Goal: Task Accomplishment & Management: Complete application form

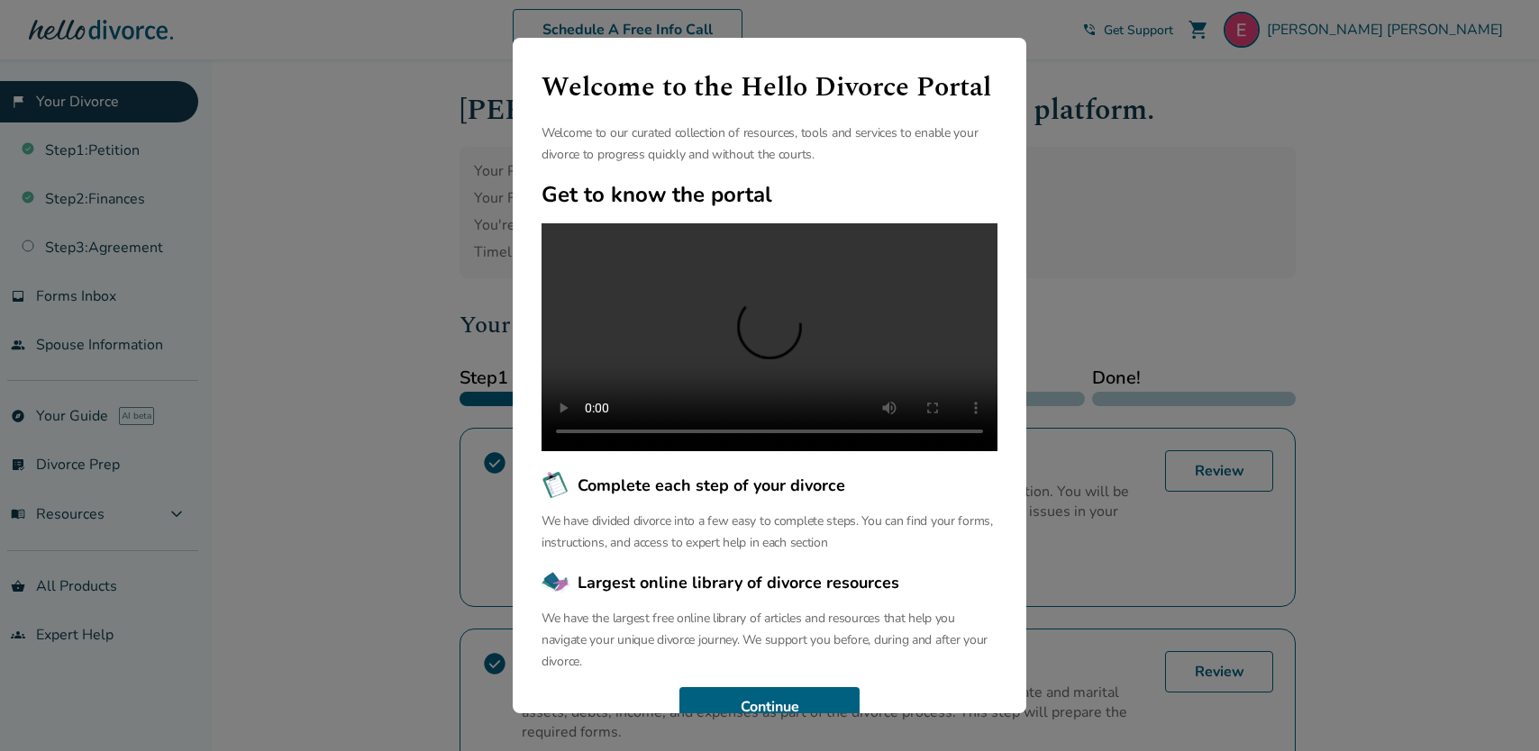
scroll to position [70, 0]
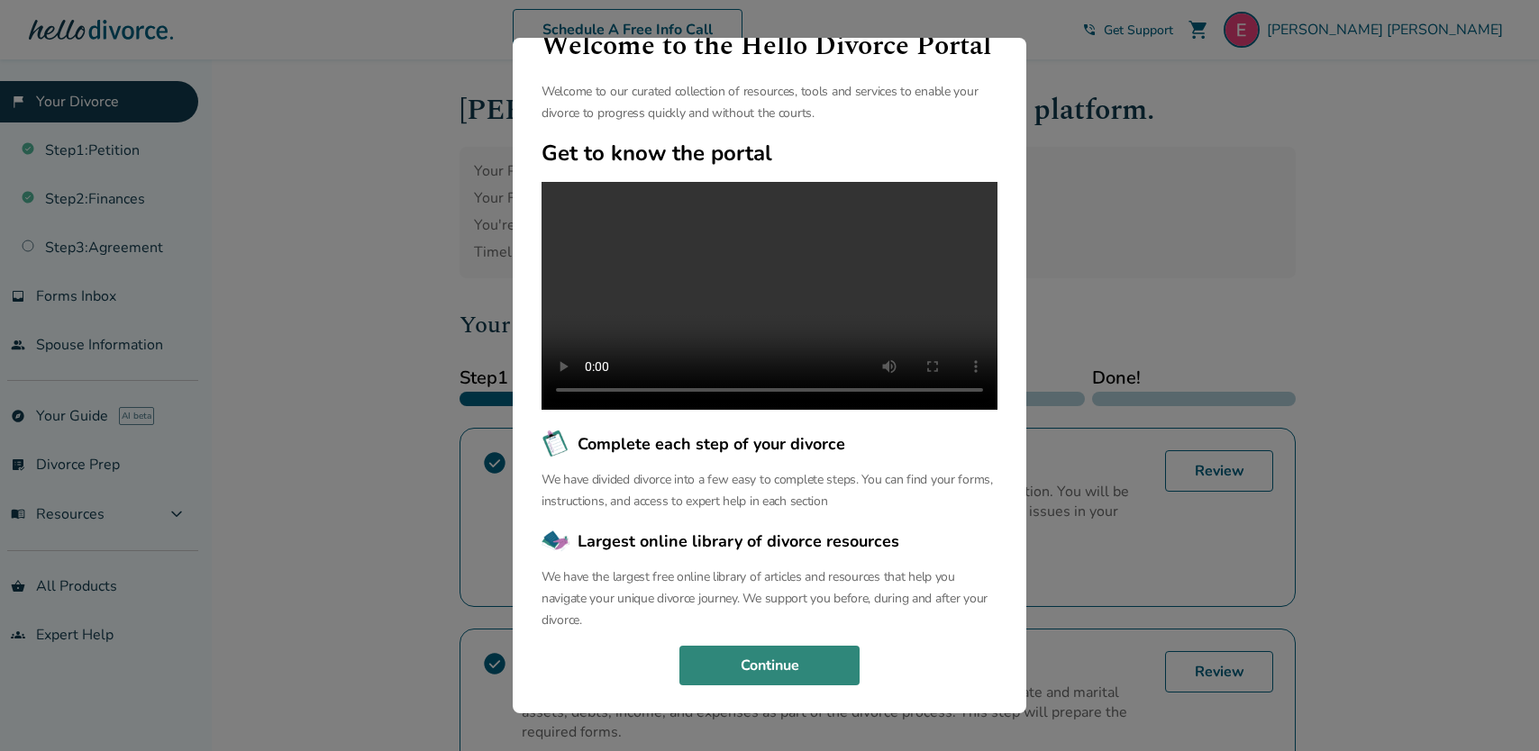
click at [781, 660] on button "Continue" at bounding box center [769, 666] width 180 height 40
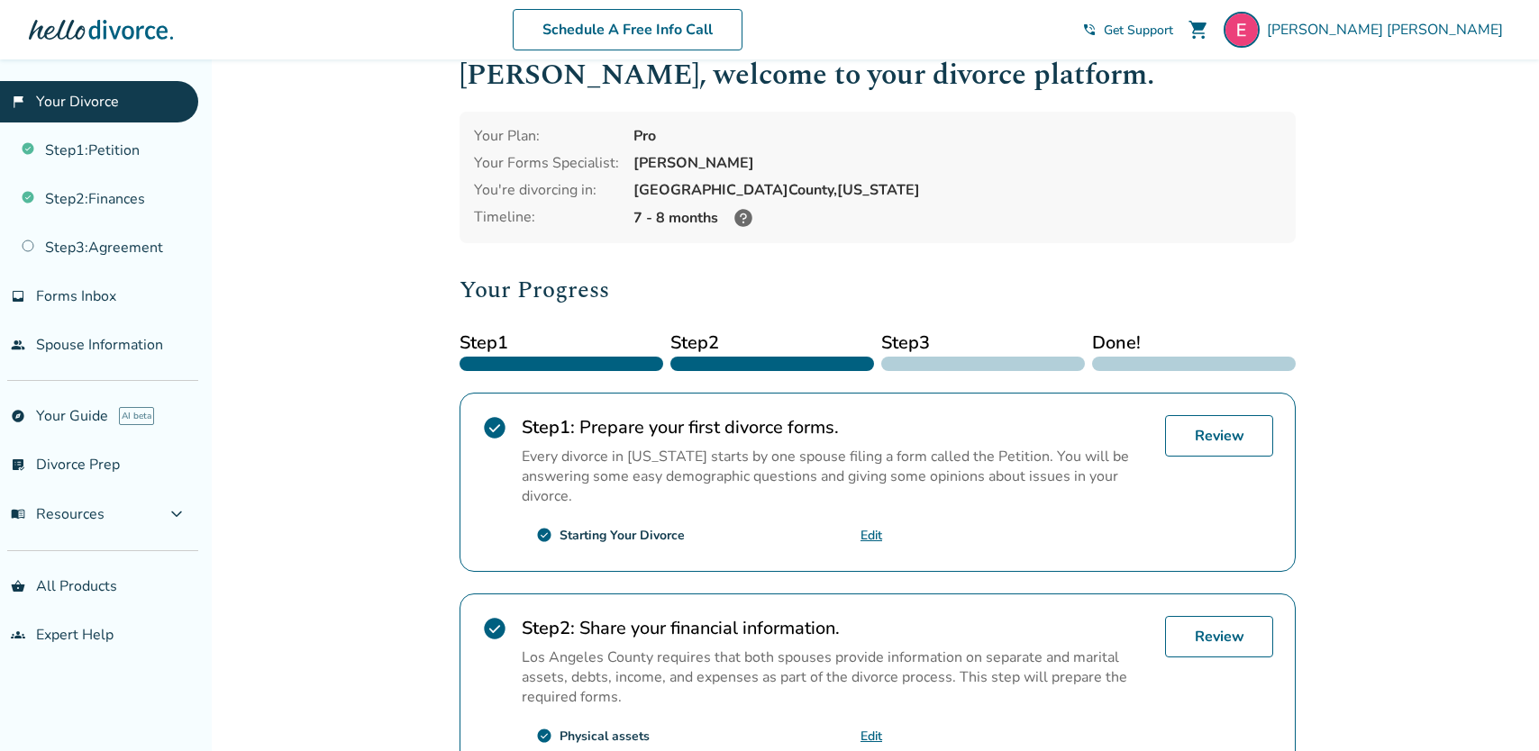
scroll to position [45, 0]
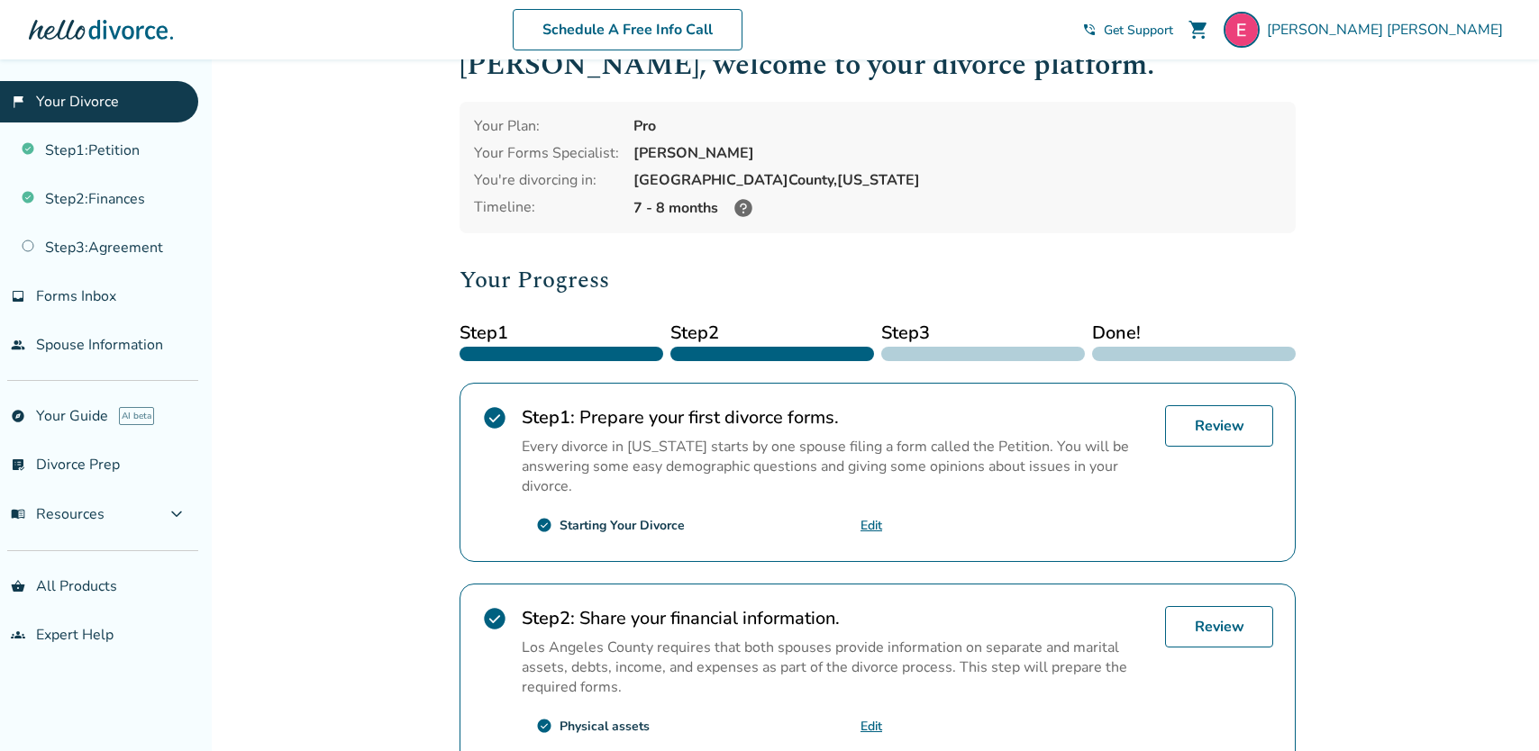
click at [741, 209] on icon at bounding box center [743, 208] width 18 height 18
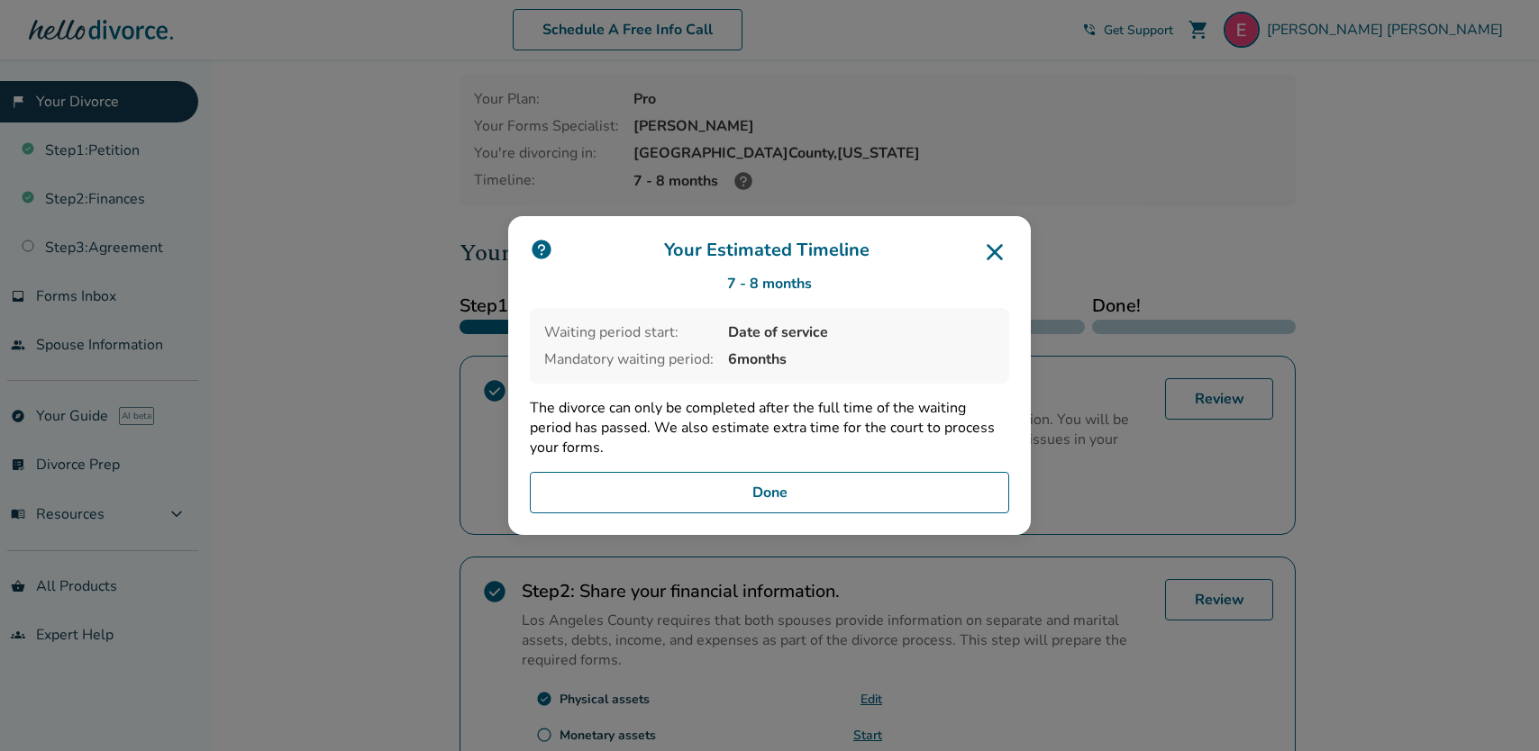
scroll to position [52, 0]
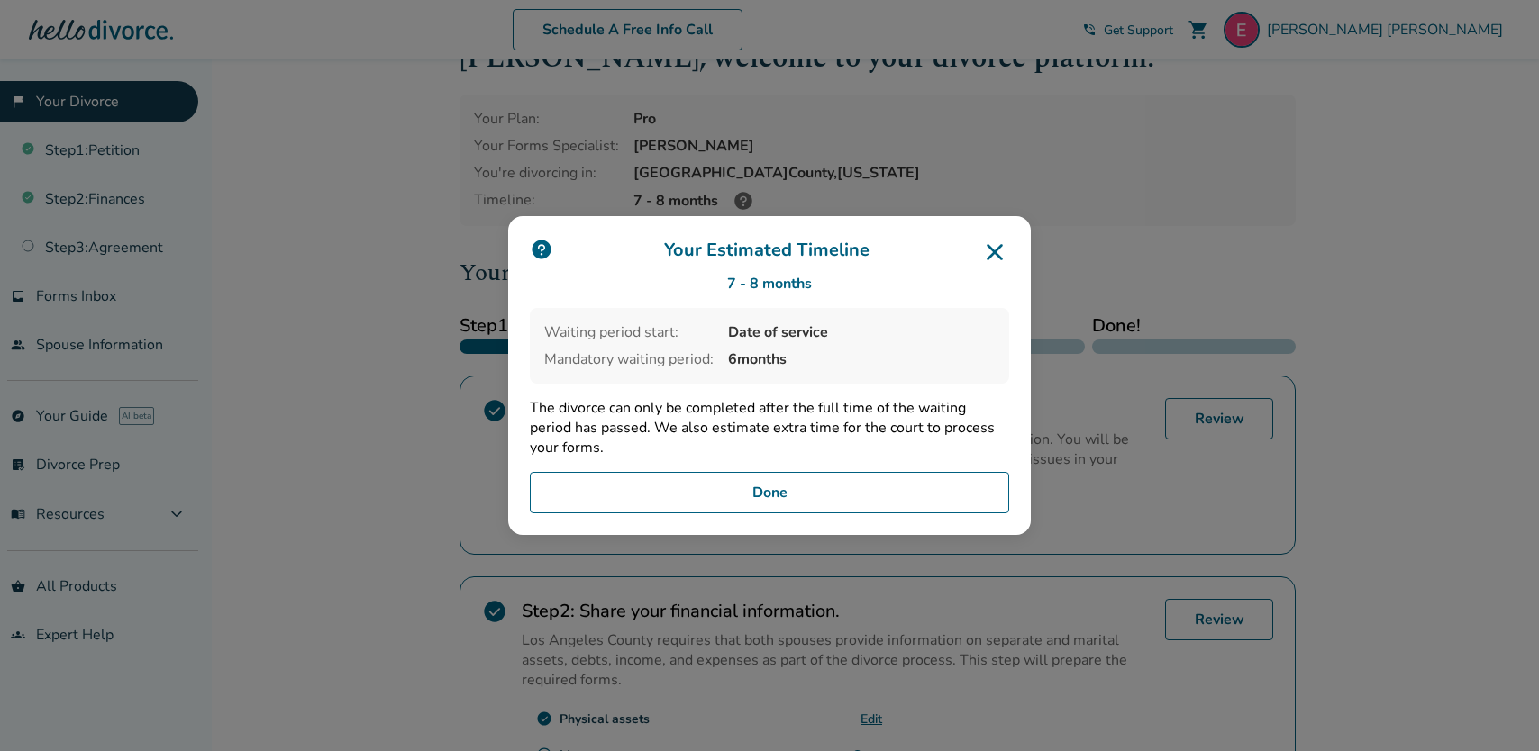
click at [995, 255] on icon at bounding box center [994, 252] width 16 height 16
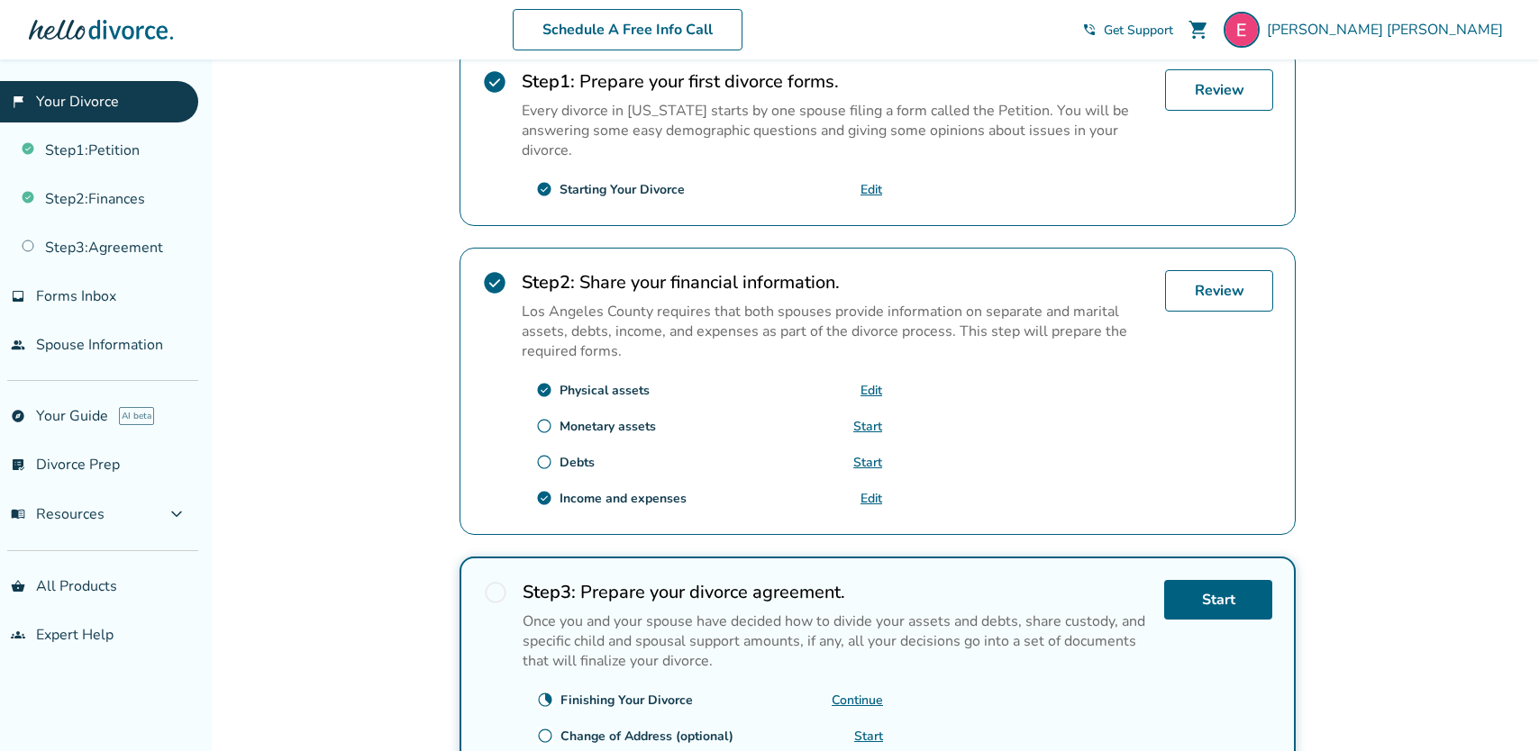
scroll to position [552, 0]
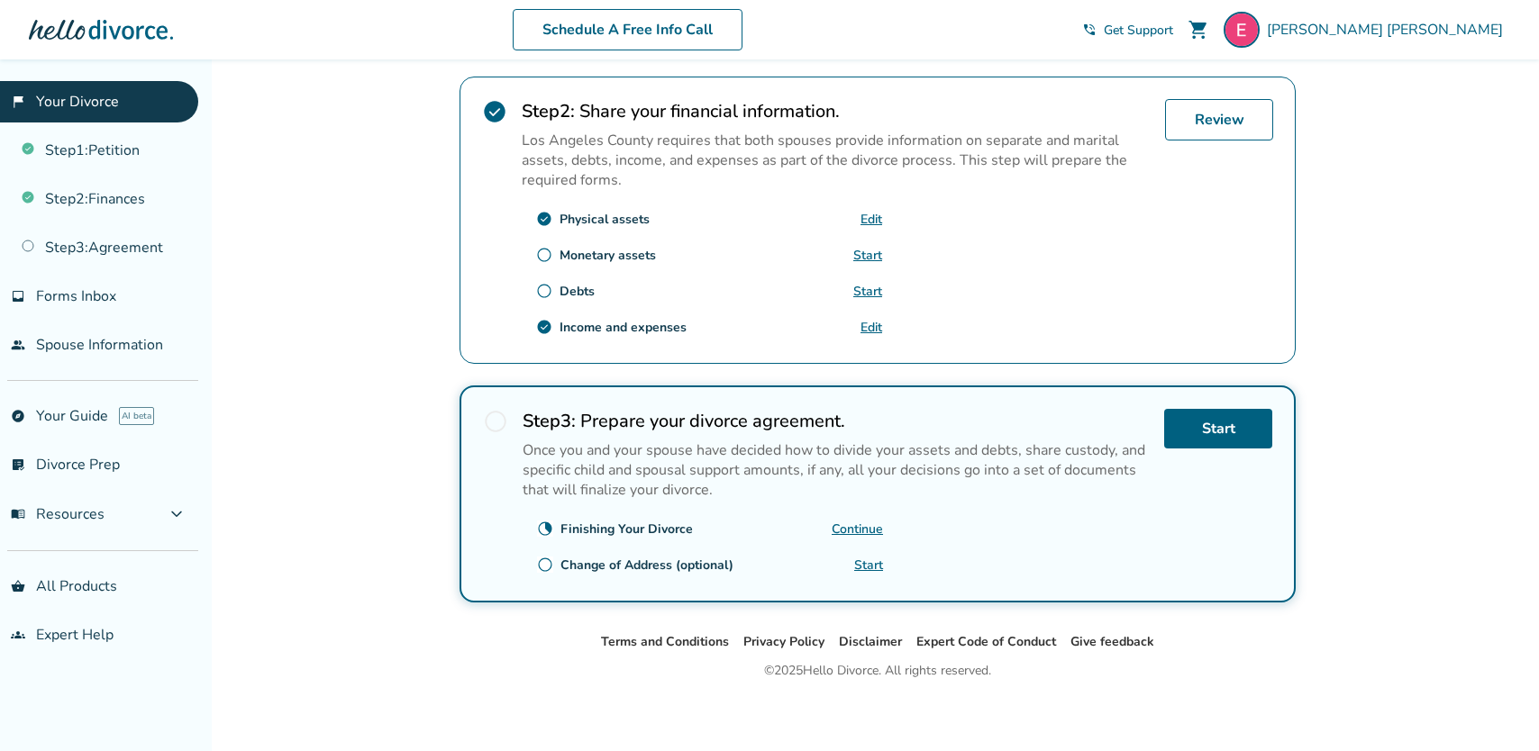
click at [868, 526] on link "Continue" at bounding box center [857, 529] width 51 height 17
click at [1222, 421] on link "Start" at bounding box center [1218, 429] width 108 height 40
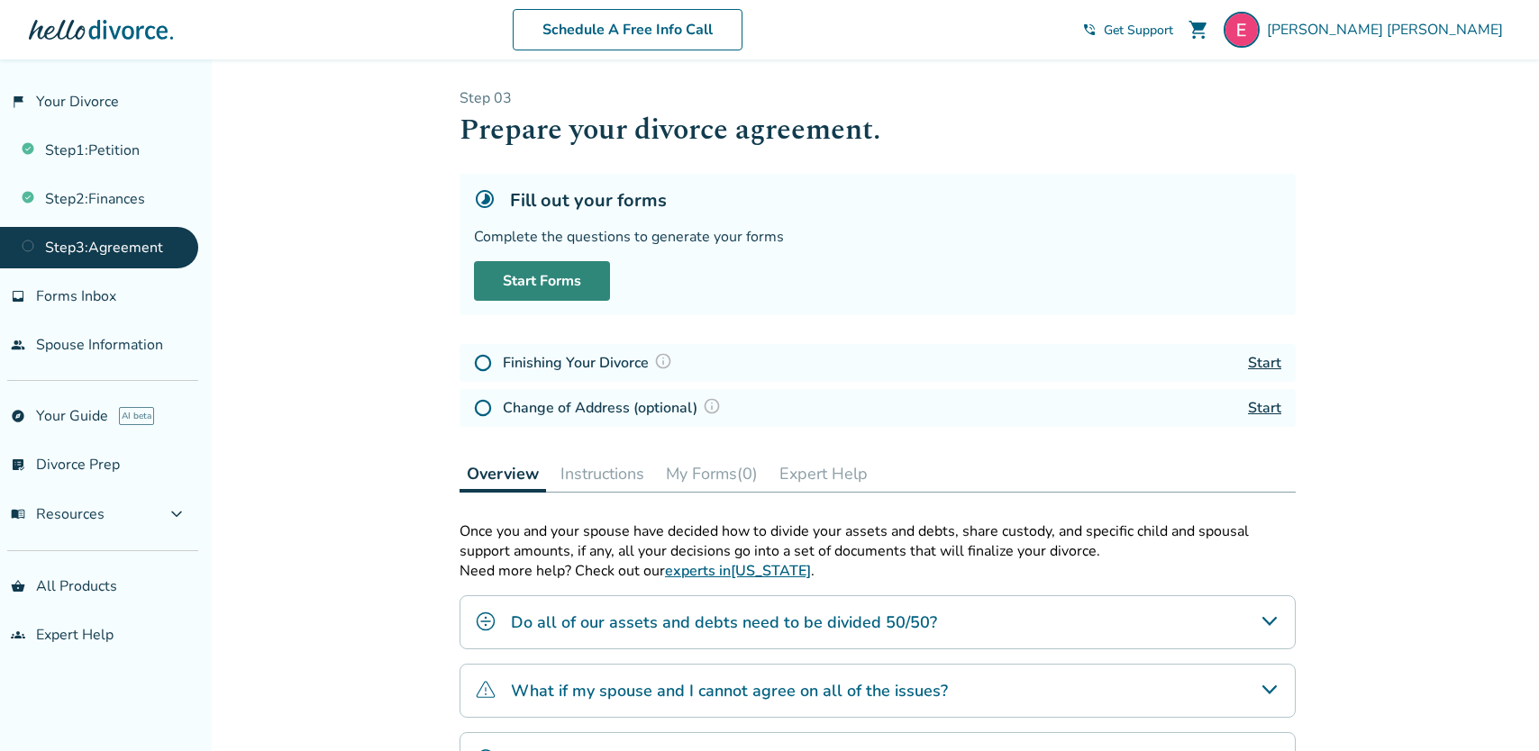
click at [593, 295] on link "Start Forms" at bounding box center [542, 281] width 136 height 40
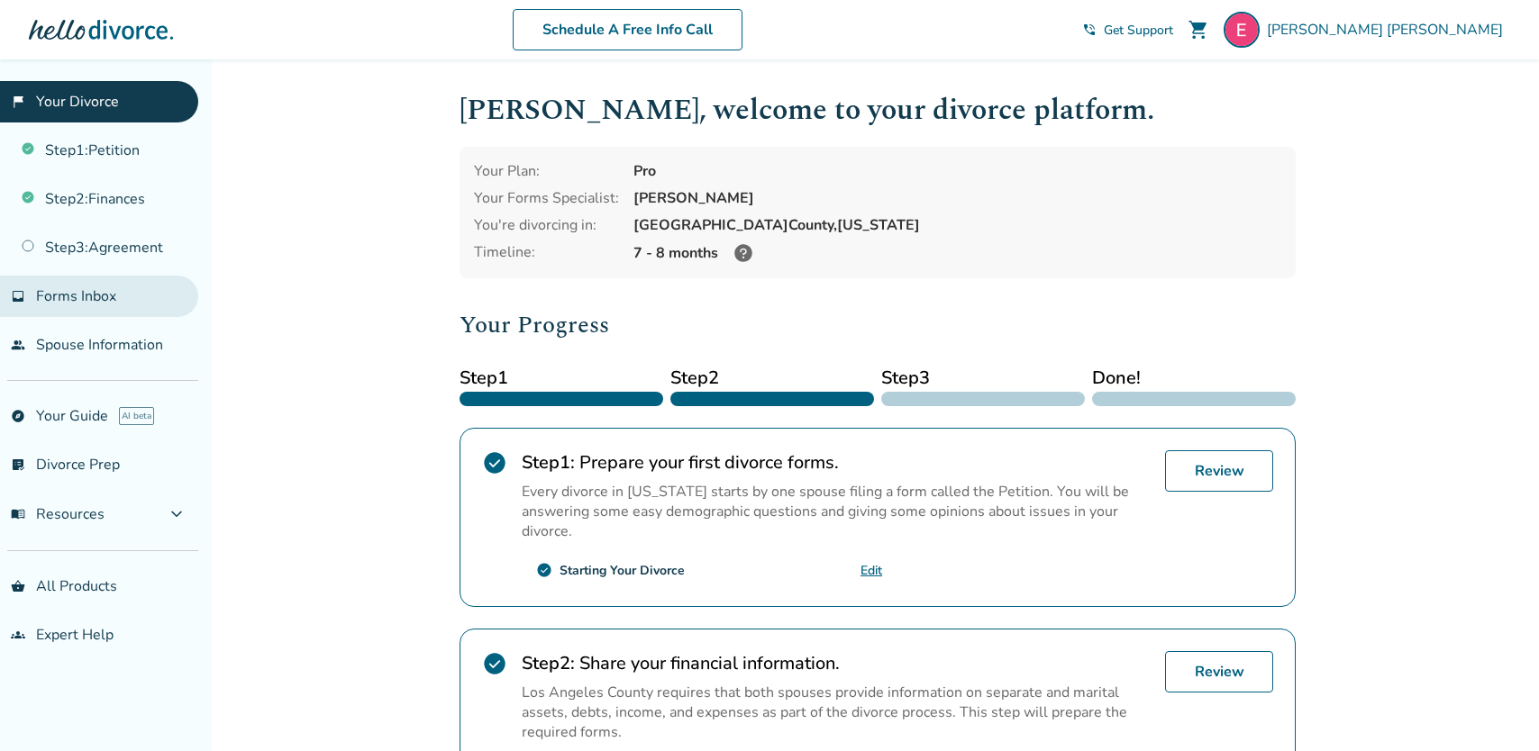
click at [109, 294] on span "Forms Inbox" at bounding box center [76, 296] width 80 height 20
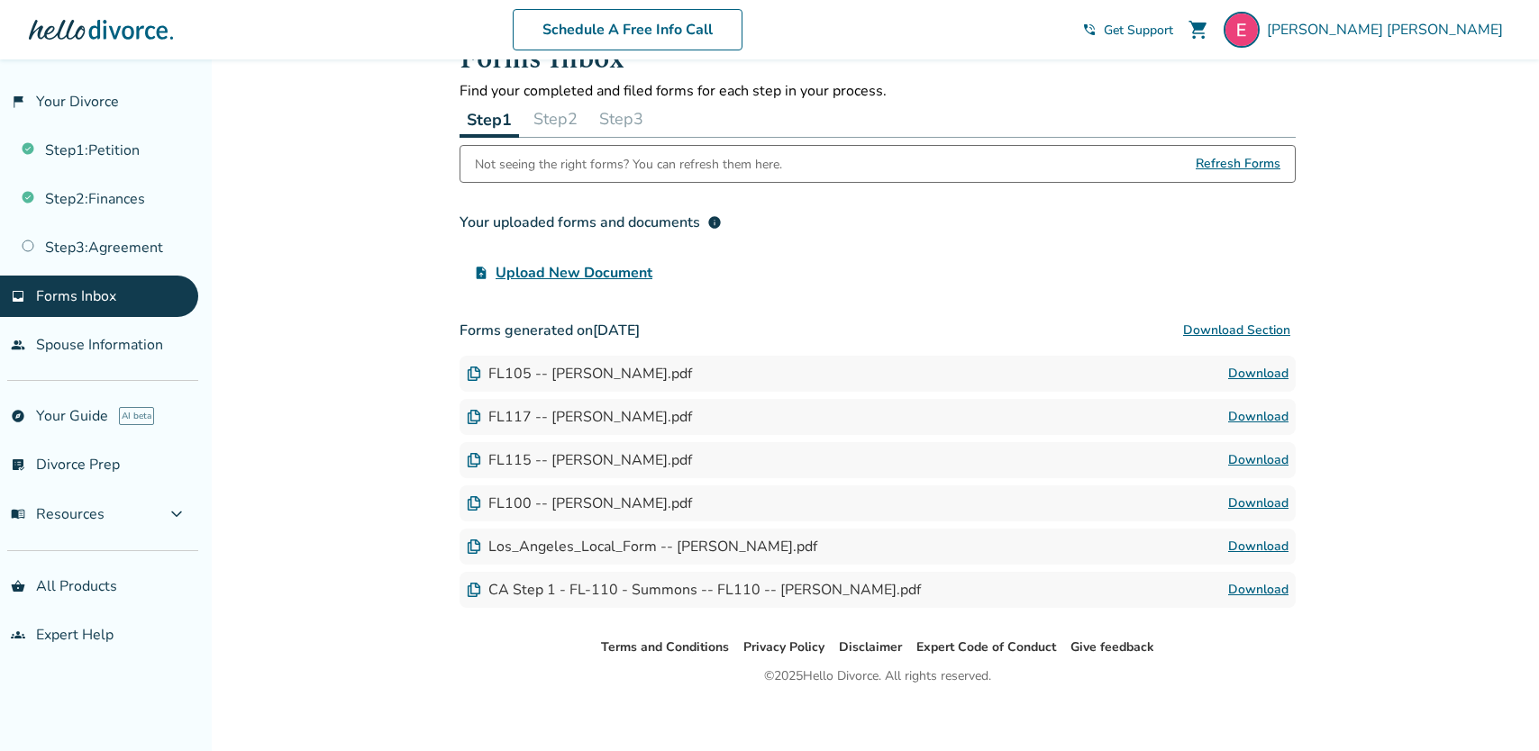
scroll to position [63, 0]
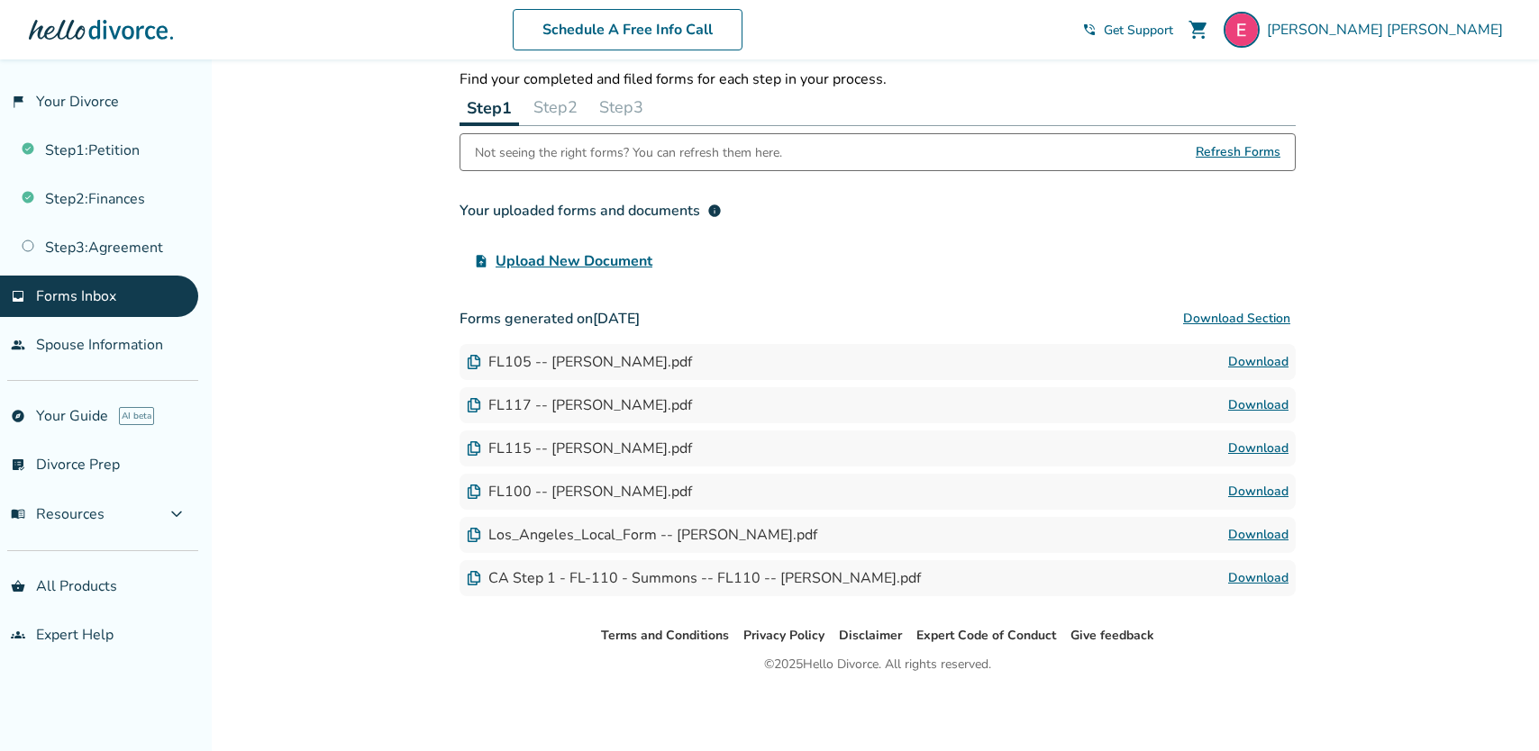
click at [573, 354] on div "FL105 -- Erica J Escalante.pdf" at bounding box center [579, 362] width 225 height 20
click at [475, 362] on img at bounding box center [474, 362] width 14 height 14
click at [573, 98] on button "Step 2" at bounding box center [555, 107] width 59 height 36
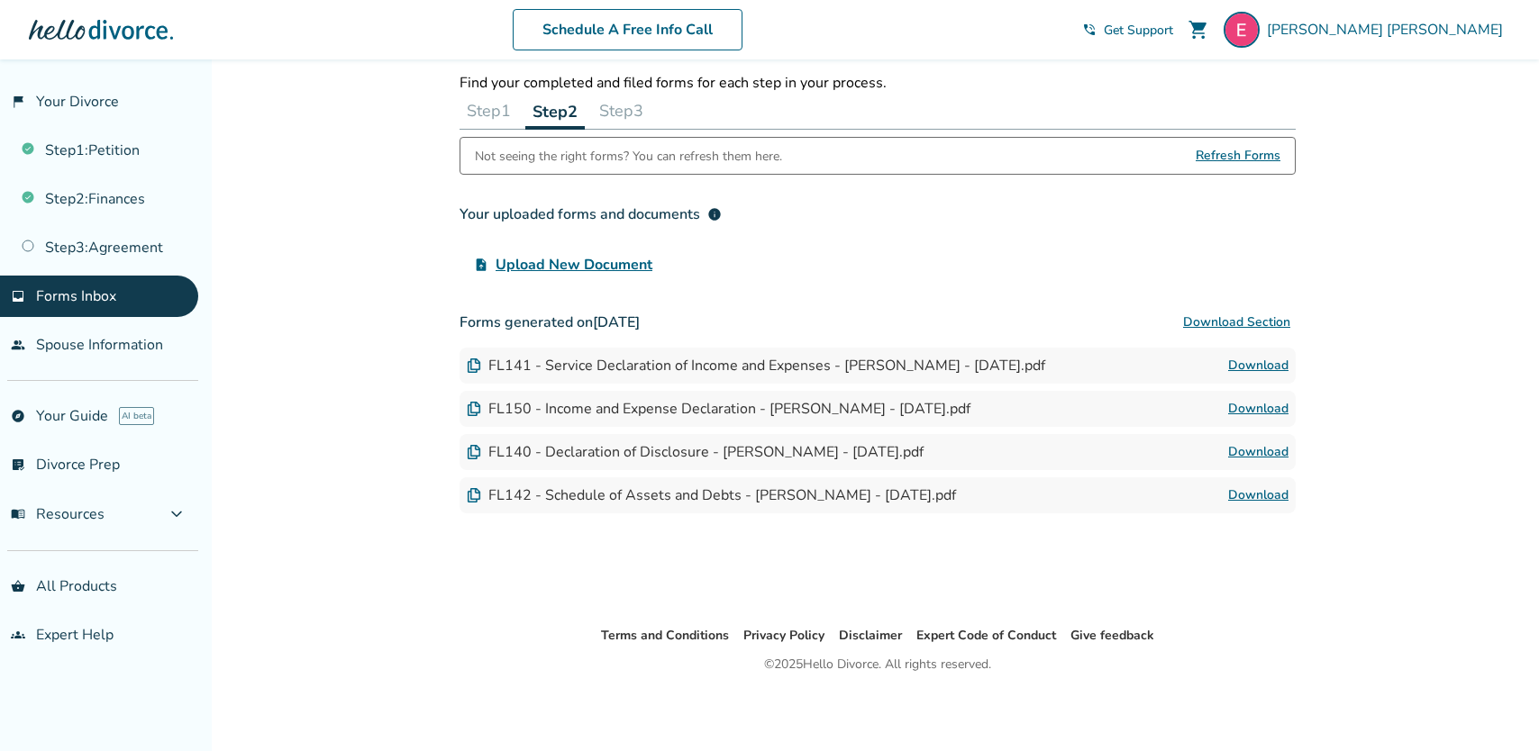
scroll to position [59, 0]
click at [629, 115] on button "Step 3" at bounding box center [621, 111] width 59 height 36
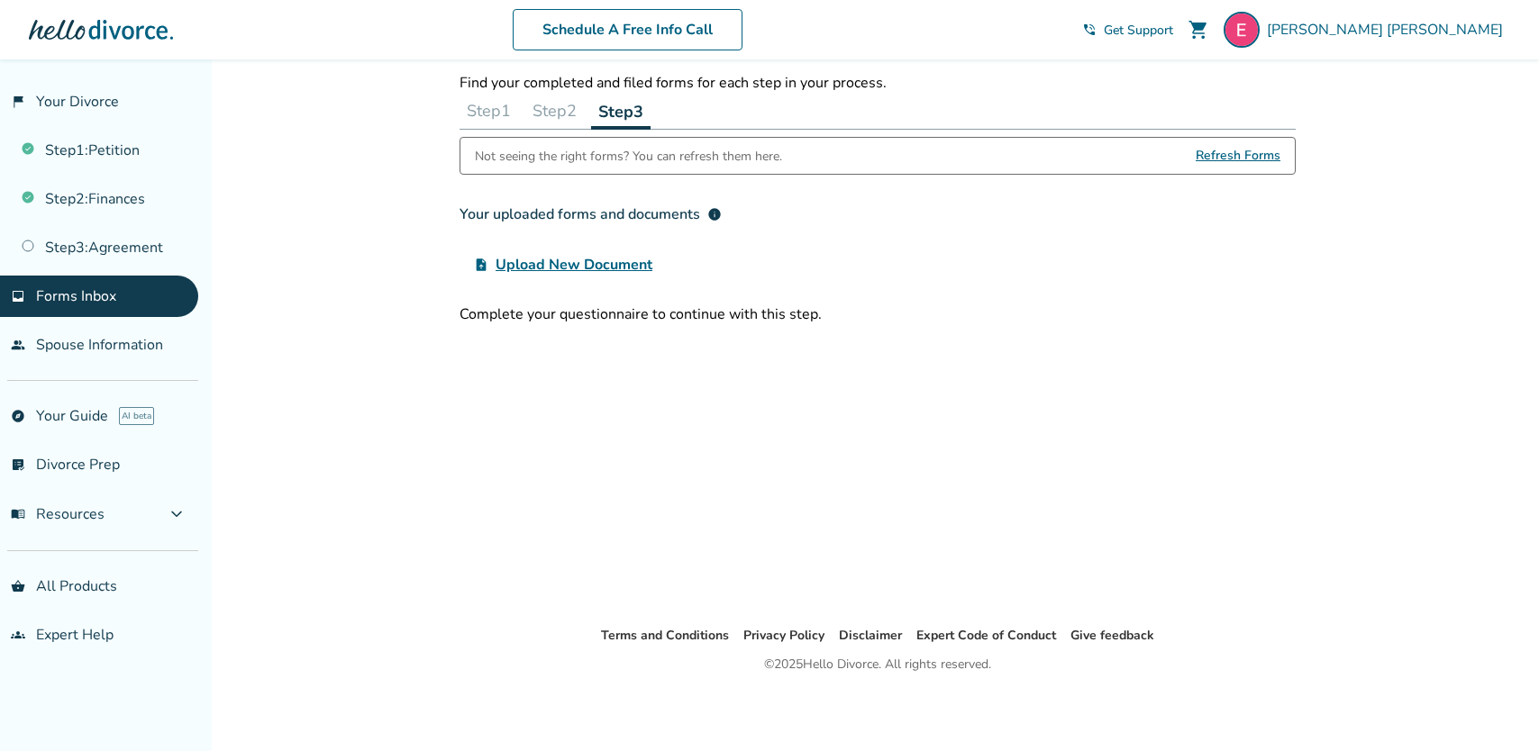
click at [496, 106] on button "Step 1" at bounding box center [488, 111] width 59 height 36
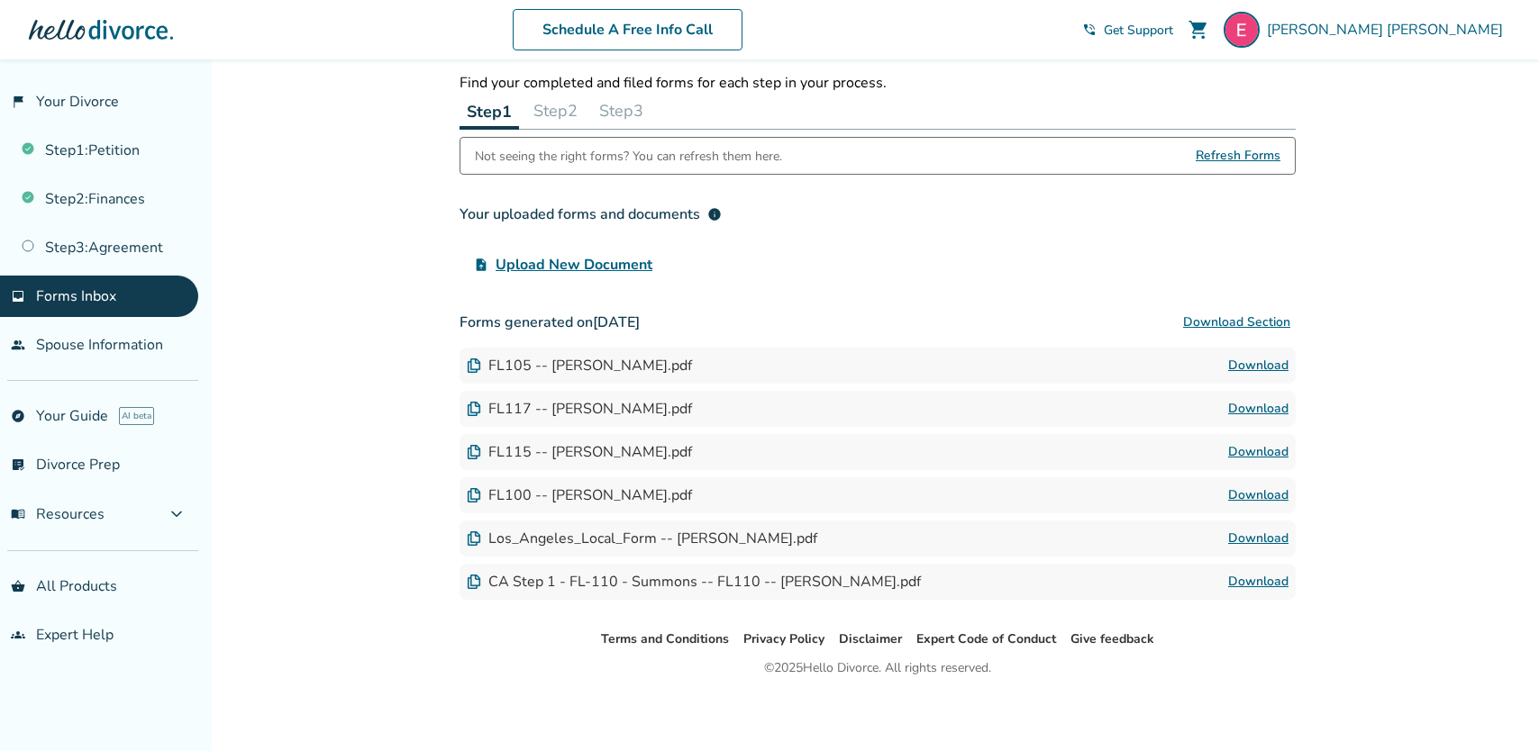
click at [1261, 579] on link "Download" at bounding box center [1258, 582] width 60 height 22
click at [528, 543] on div "Los_Angeles_Local_Form -- Erica J Escalante.pdf" at bounding box center [642, 539] width 350 height 20
click at [1272, 537] on link "Download" at bounding box center [1258, 539] width 60 height 22
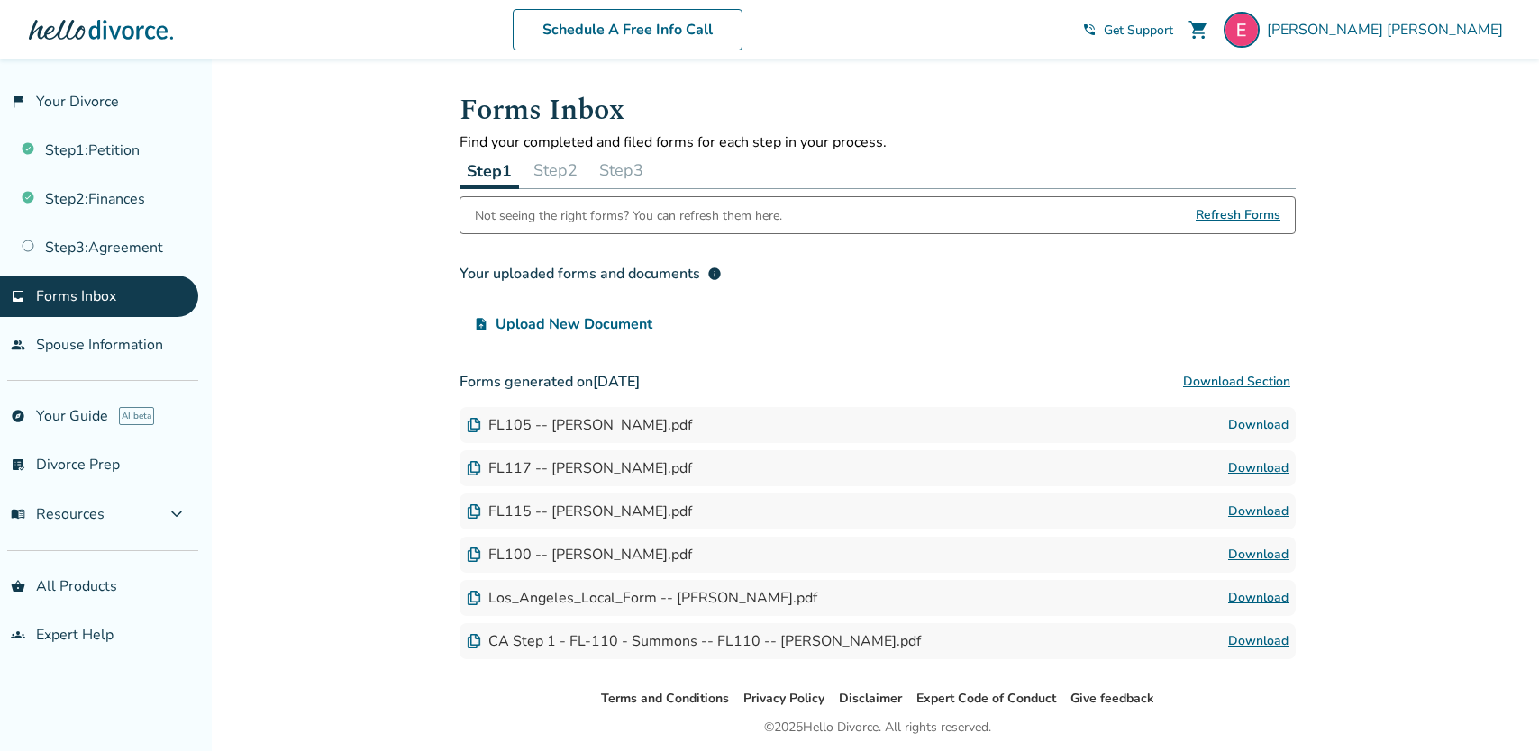
click at [561, 168] on button "Step 2" at bounding box center [555, 170] width 59 height 36
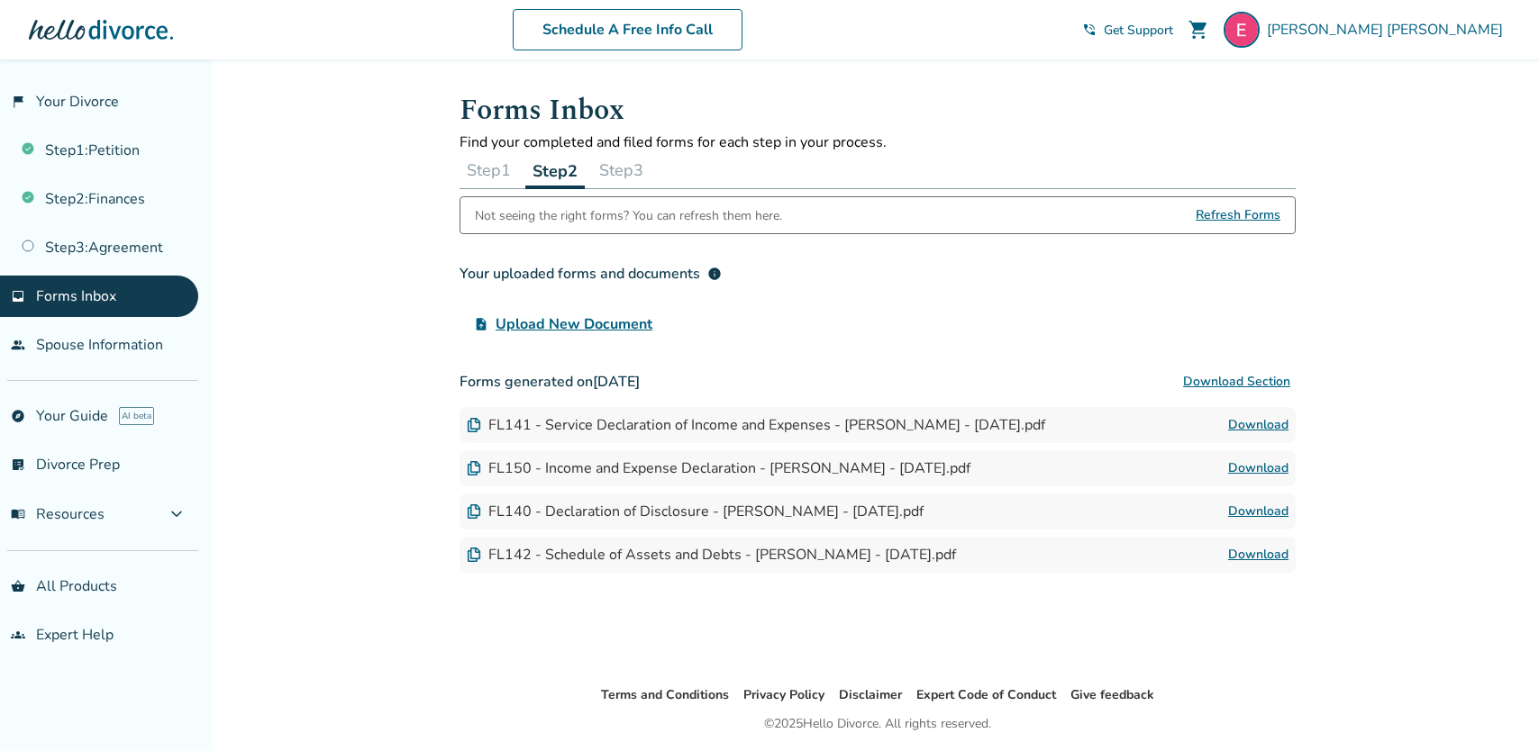
click at [1268, 423] on link "Download" at bounding box center [1258, 425] width 60 height 22
click at [495, 180] on button "Step 1" at bounding box center [488, 170] width 59 height 36
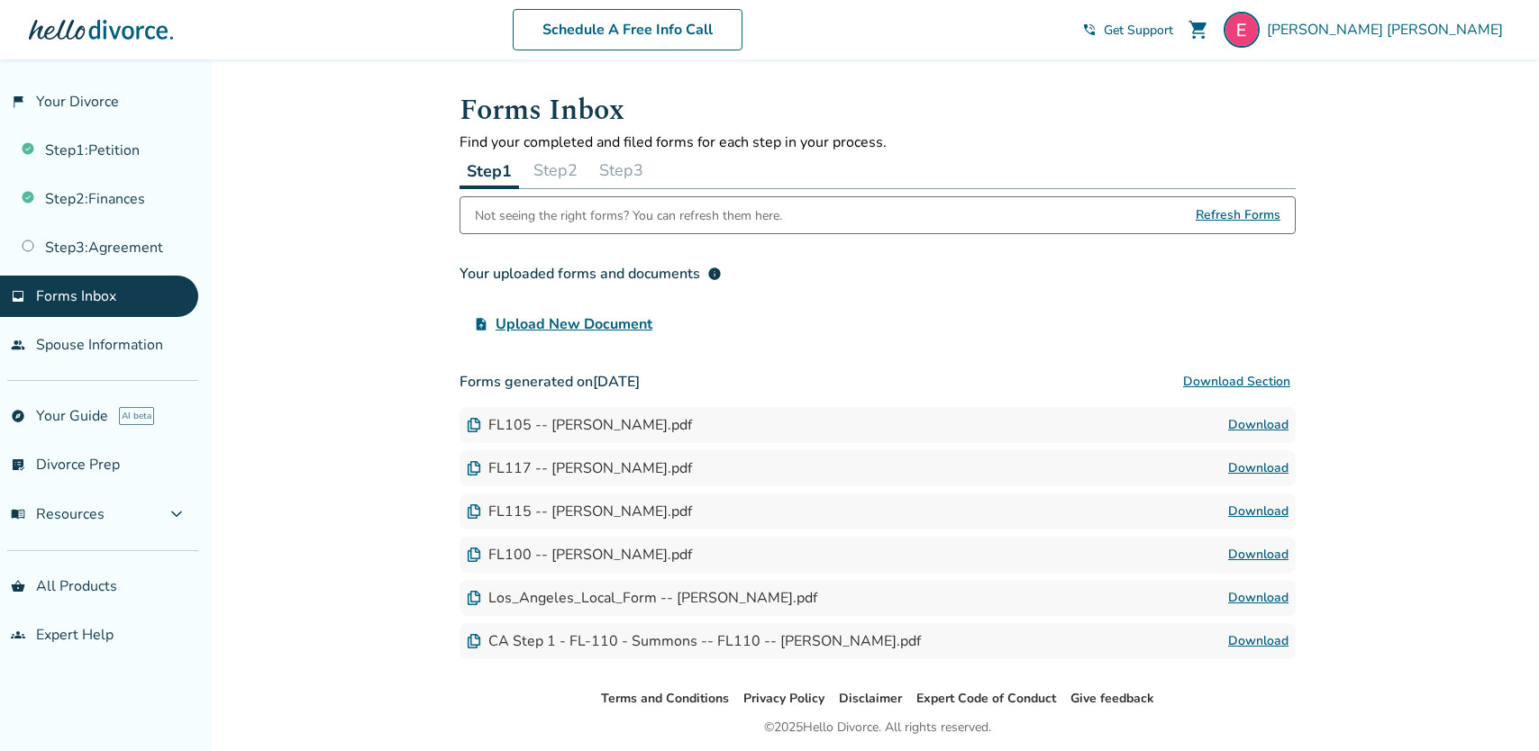
scroll to position [63, 0]
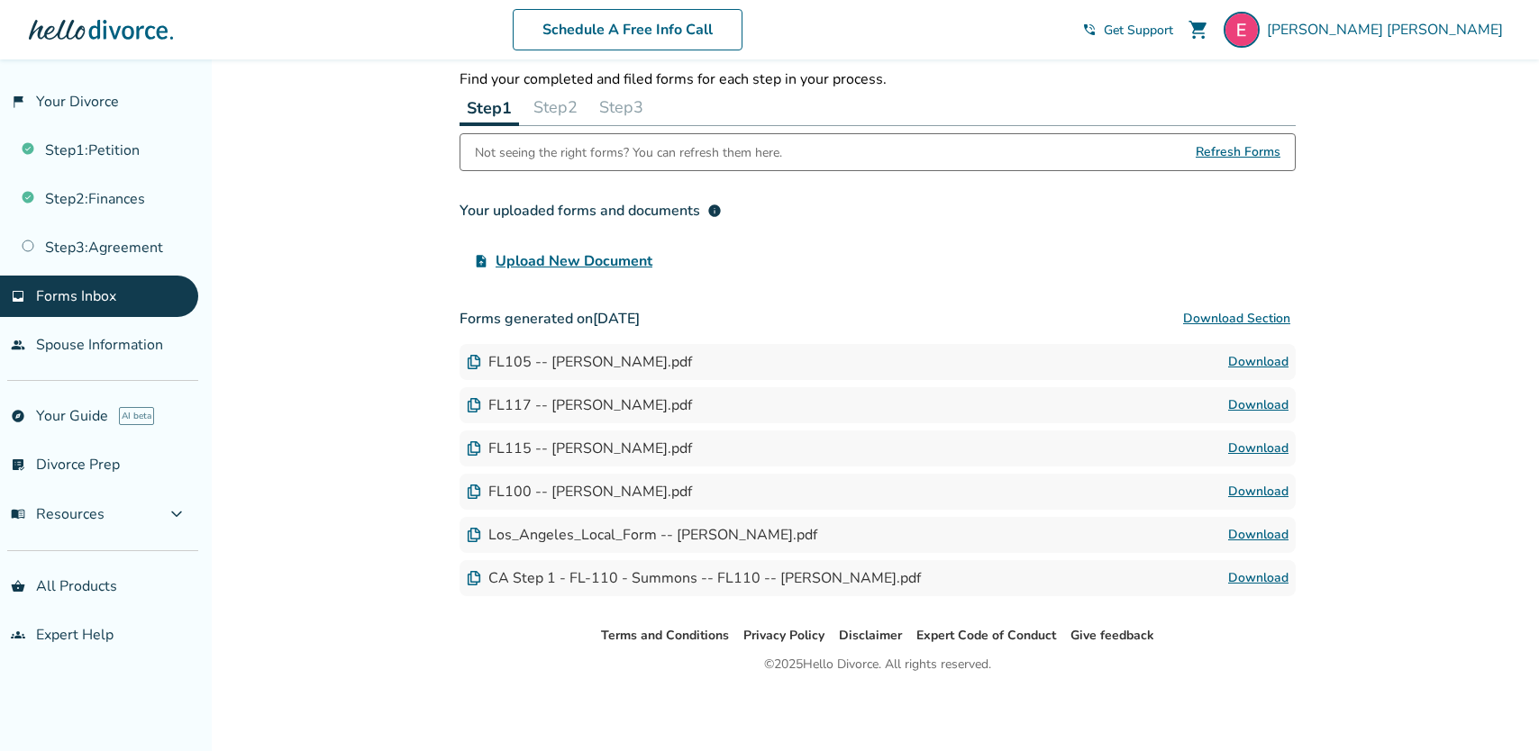
click at [1212, 315] on button "Download Section" at bounding box center [1236, 319] width 118 height 36
click at [482, 359] on div "FL105 -- Erica J Escalante.pdf" at bounding box center [579, 362] width 225 height 20
click at [1265, 361] on link "Download" at bounding box center [1258, 362] width 60 height 22
click at [1274, 409] on link "Download" at bounding box center [1258, 406] width 60 height 22
click at [561, 102] on button "Step 2" at bounding box center [555, 107] width 59 height 36
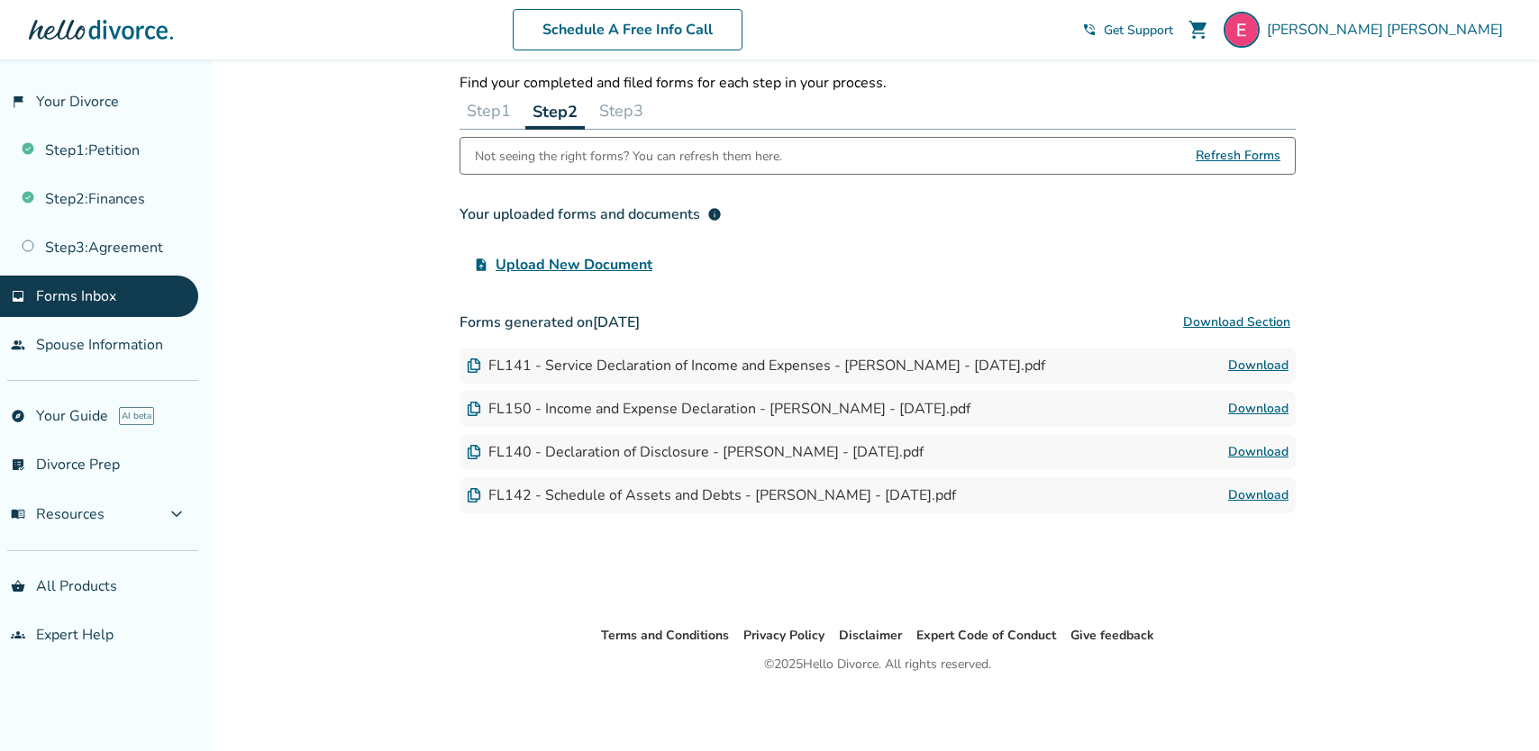
scroll to position [59, 0]
click at [1264, 409] on link "Download" at bounding box center [1258, 409] width 60 height 22
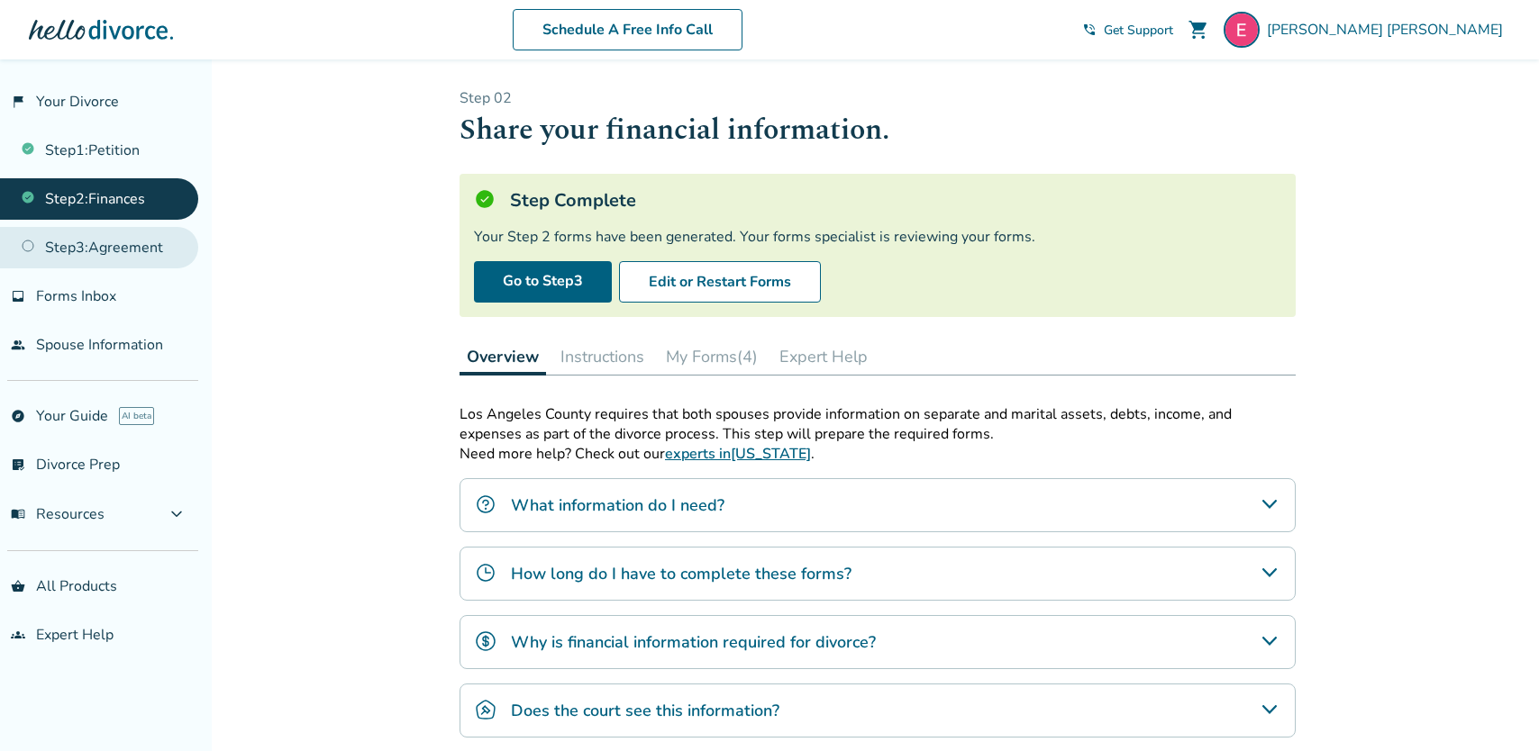
click at [142, 256] on link "Step 3 : Agreement" at bounding box center [99, 247] width 198 height 41
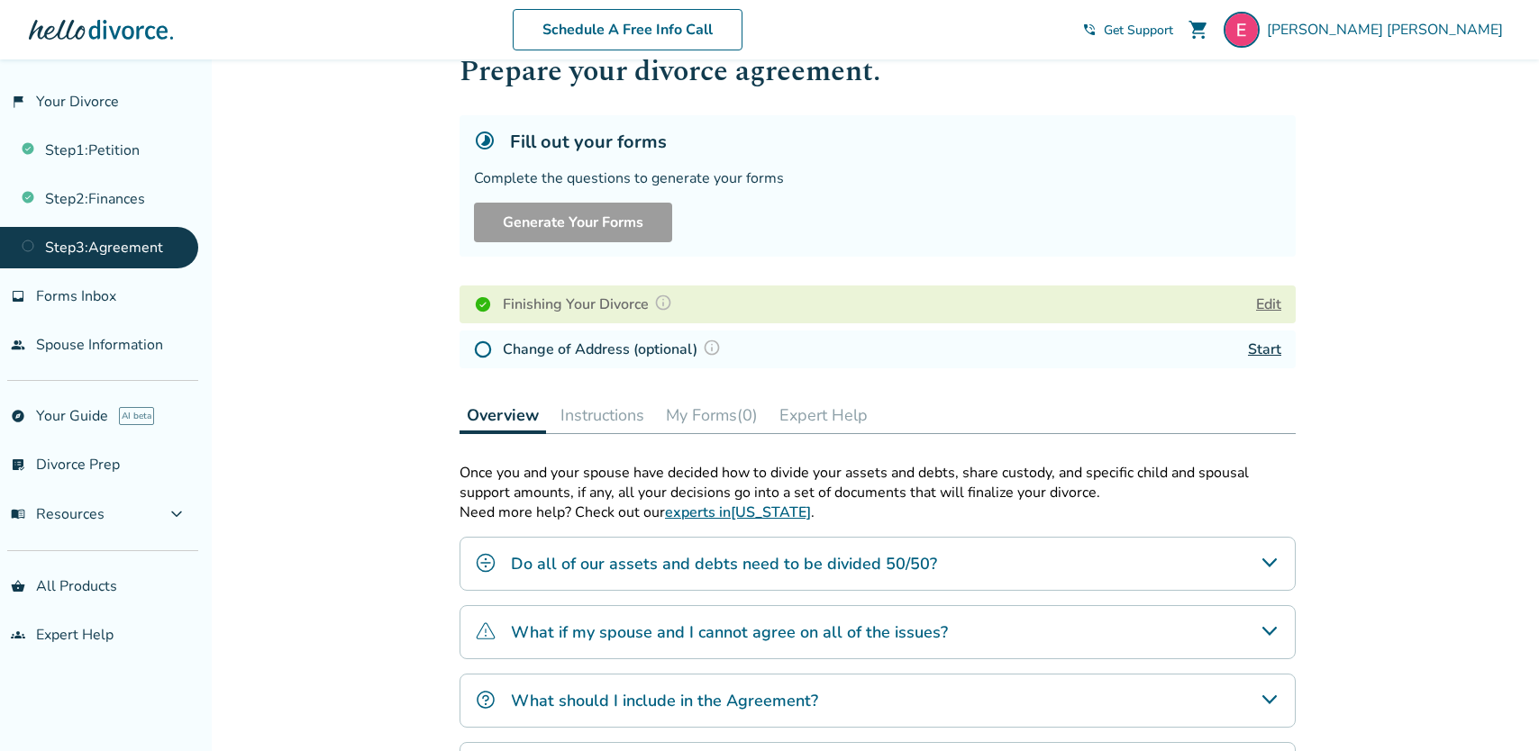
scroll to position [65, 0]
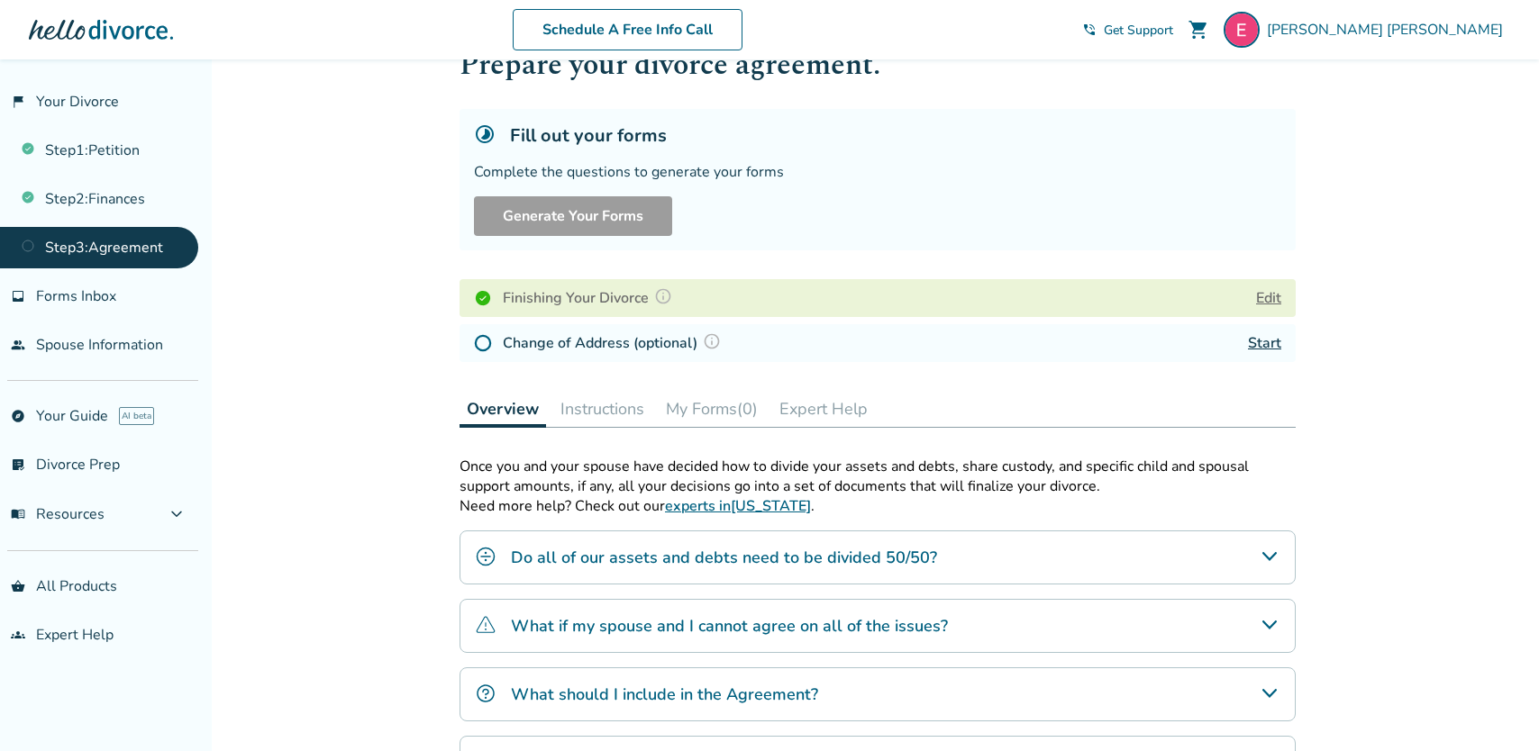
click at [713, 341] on img at bounding box center [712, 341] width 18 height 18
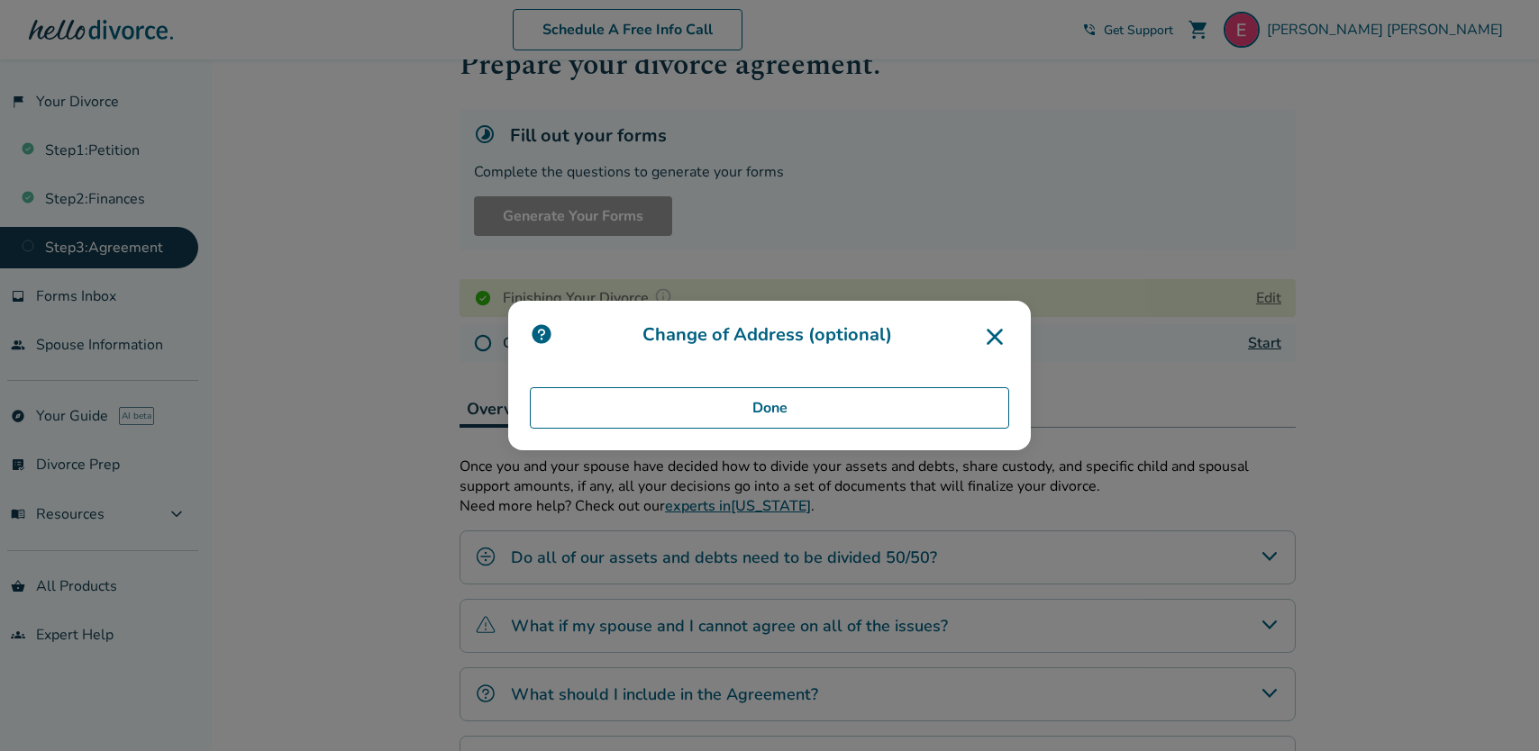
click at [885, 400] on button "Done" at bounding box center [769, 407] width 479 height 41
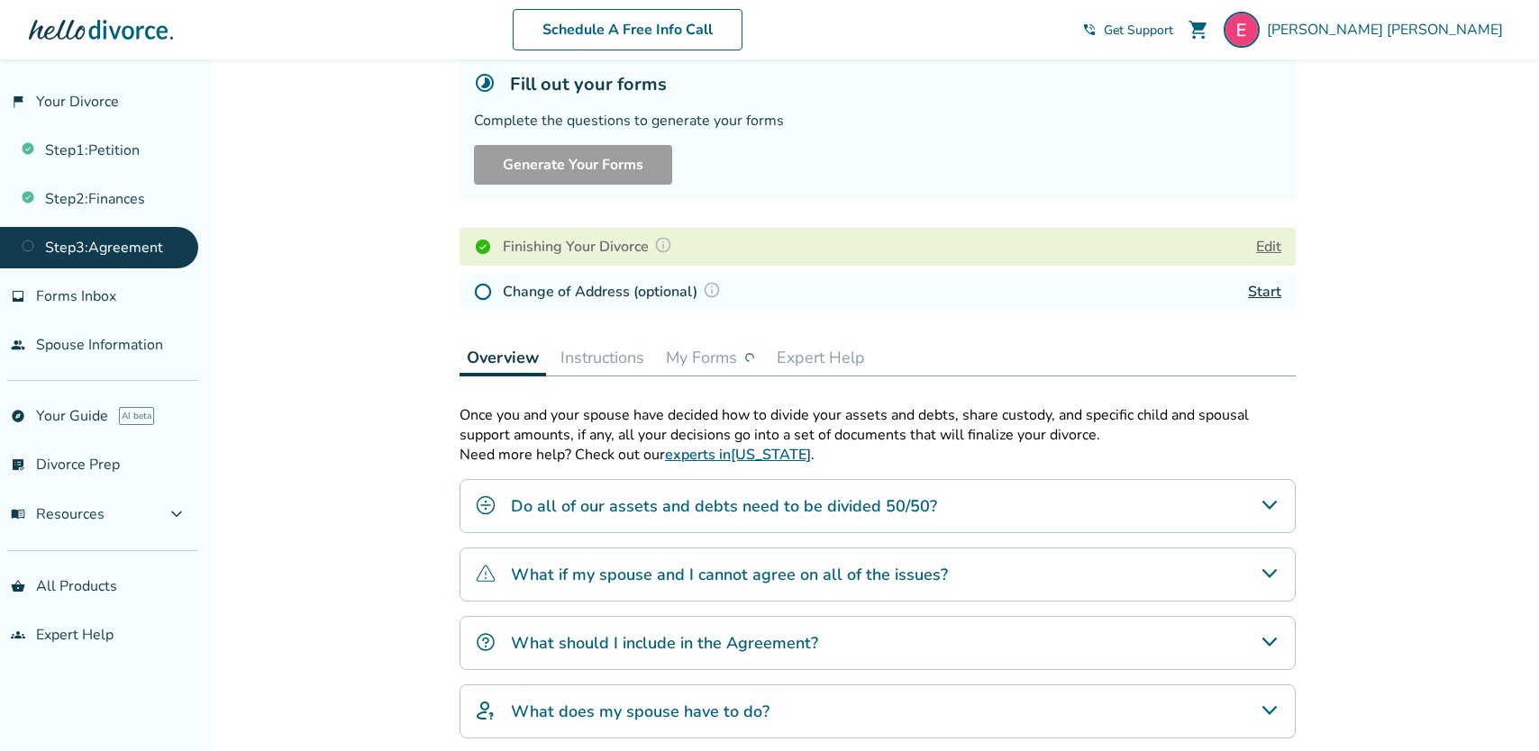
scroll to position [0, 0]
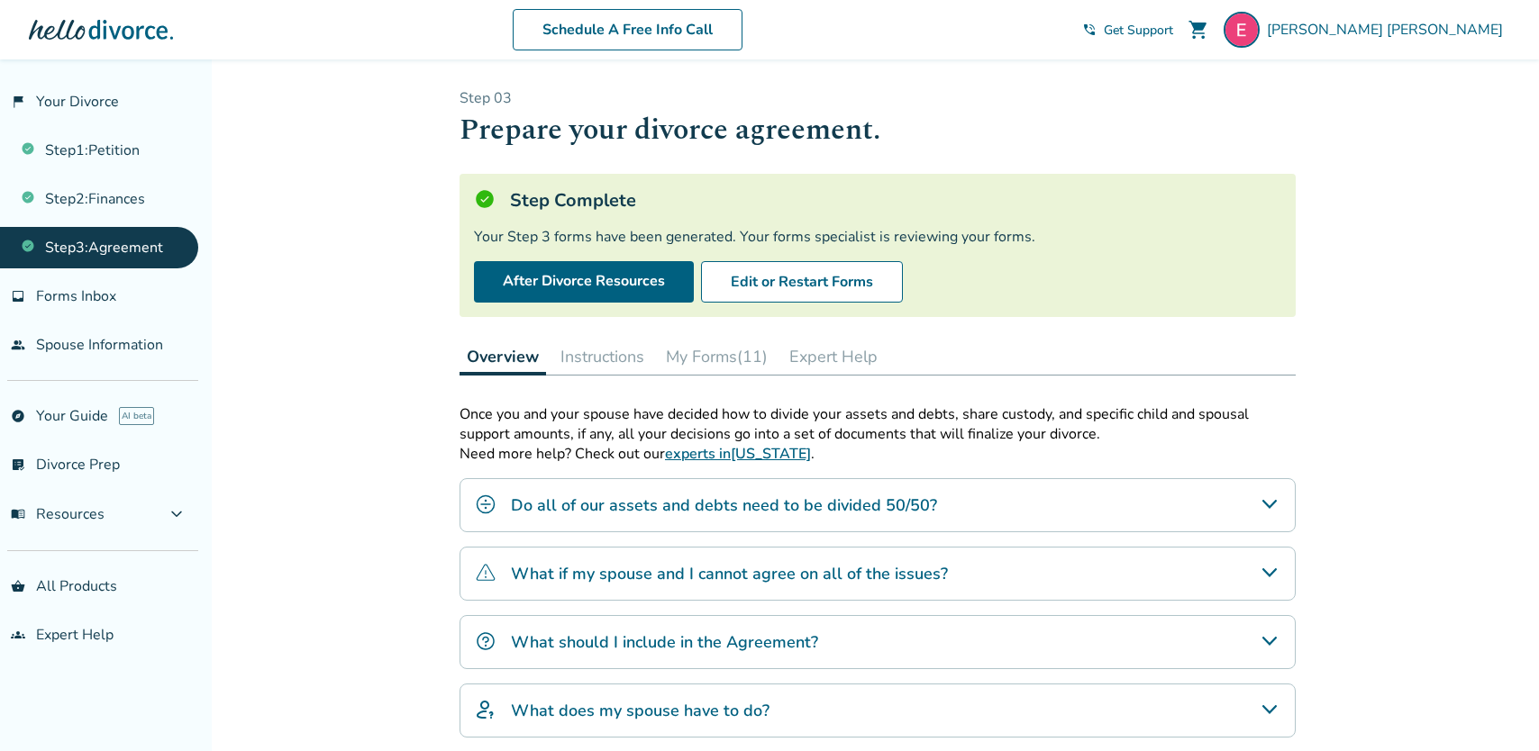
click at [292, 414] on div "Added to cart Step 0 3 Prepare your divorce agreement. Step Complete Your Step …" at bounding box center [769, 511] width 1539 height 905
